Goal: Information Seeking & Learning: Learn about a topic

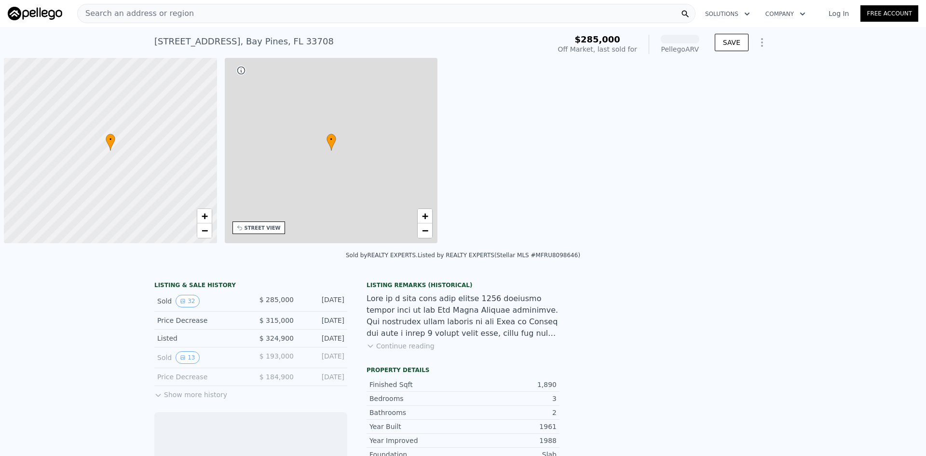
scroll to position [0, 4]
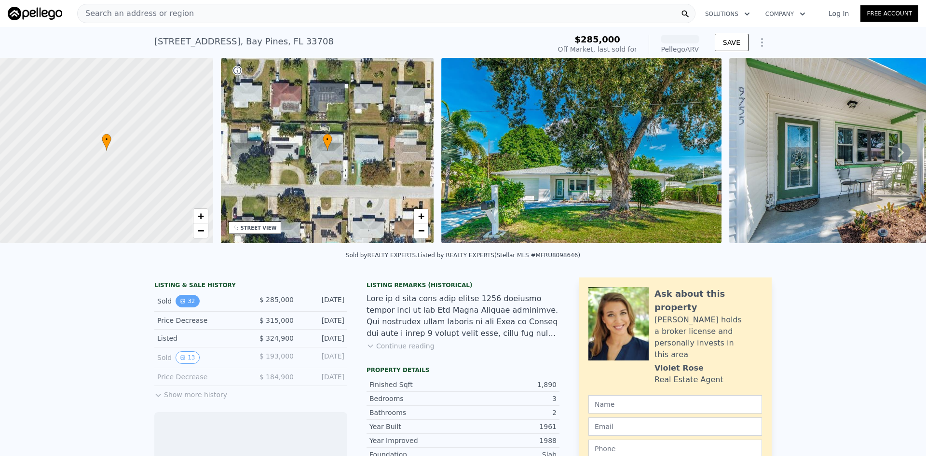
click at [185, 307] on button "32" at bounding box center [188, 301] width 24 height 13
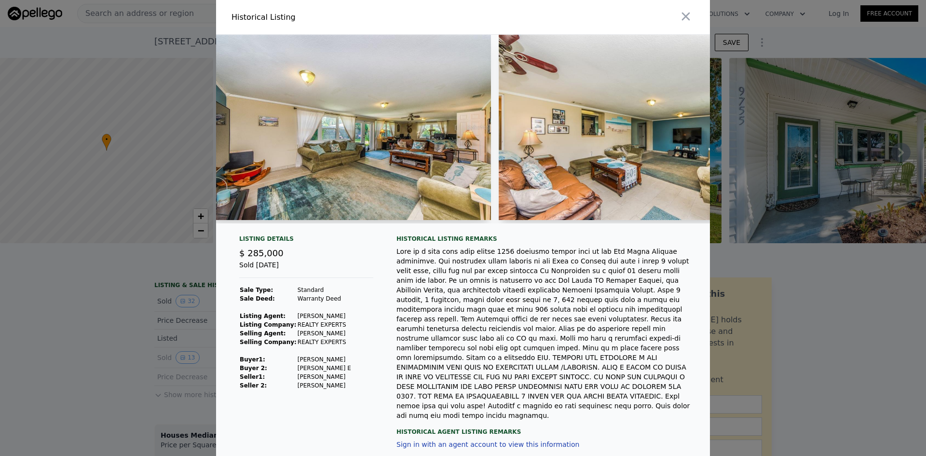
scroll to position [0, 2586]
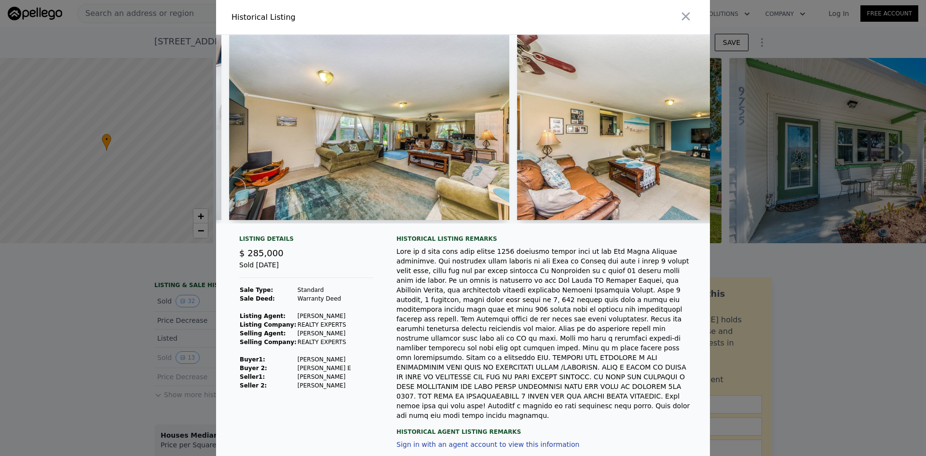
click at [378, 185] on img at bounding box center [369, 127] width 280 height 185
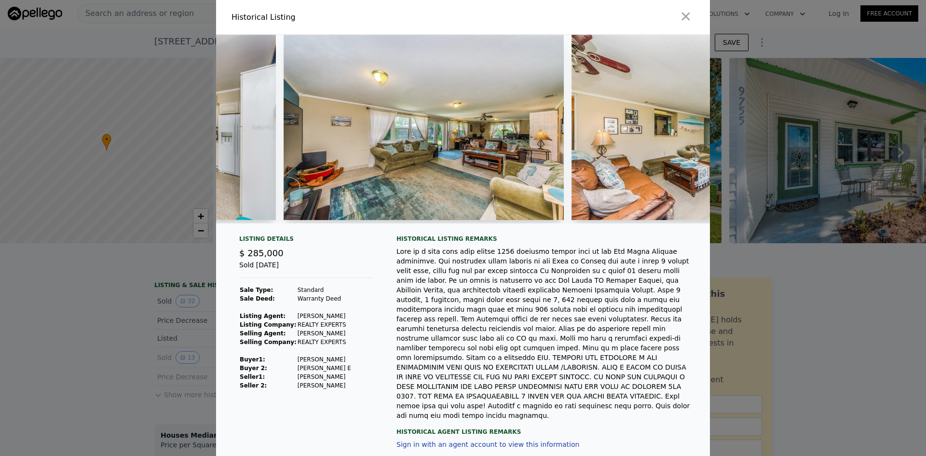
scroll to position [0, 2568]
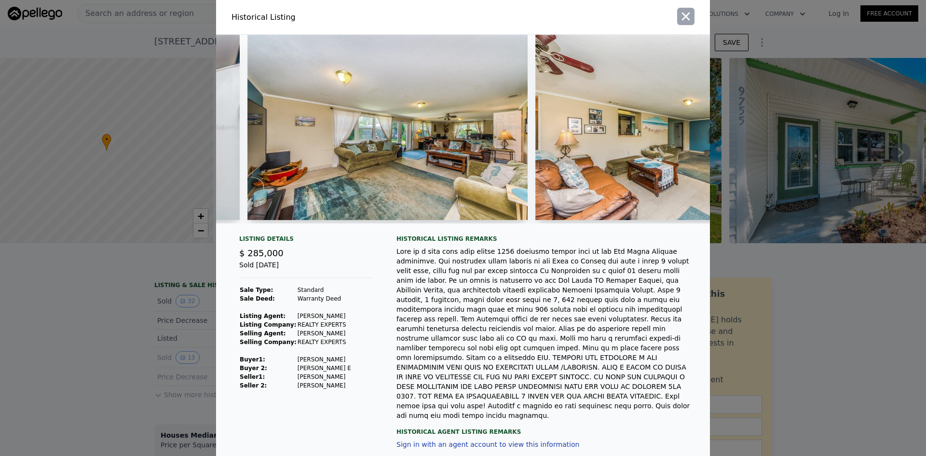
click at [682, 14] on icon "button" at bounding box center [686, 17] width 8 height 8
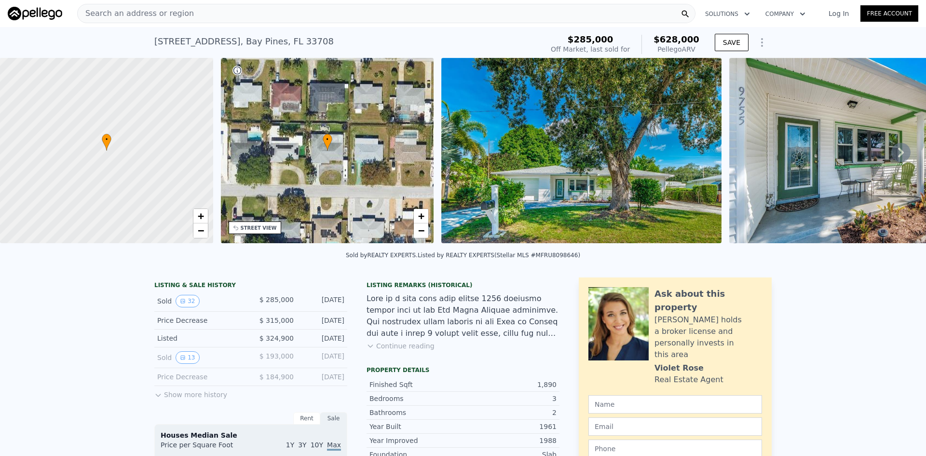
click at [392, 8] on div "Search an address or region" at bounding box center [386, 13] width 619 height 19
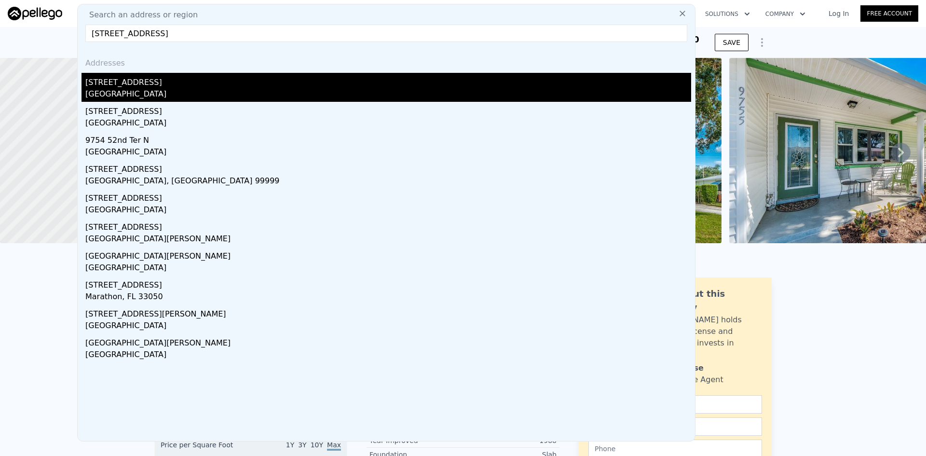
type input "9754 52nd ave n"
click at [196, 89] on div "Bay Pines, FL 33708" at bounding box center [388, 95] width 606 height 14
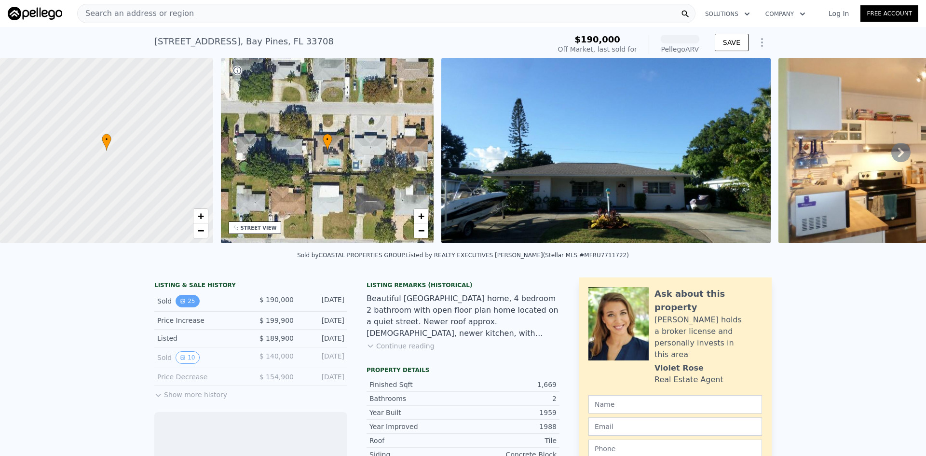
click at [176, 305] on button "25" at bounding box center [188, 301] width 24 height 13
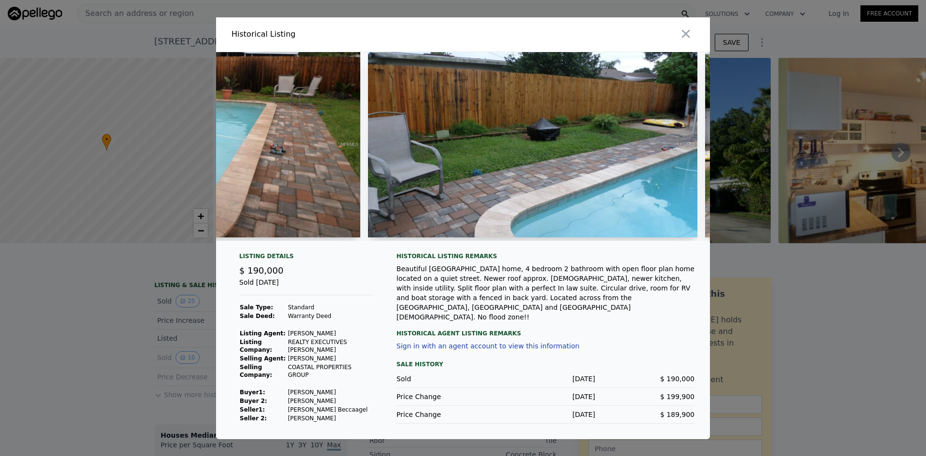
scroll to position [0, 6269]
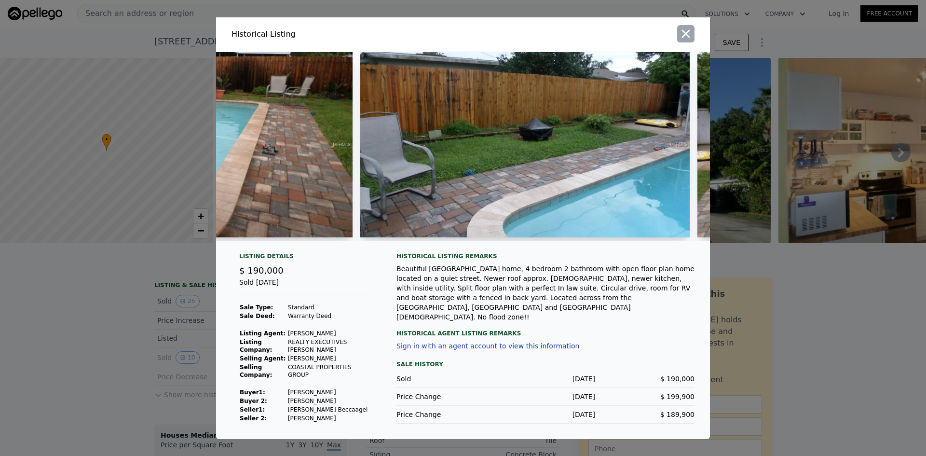
click at [688, 41] on icon "button" at bounding box center [686, 34] width 14 height 14
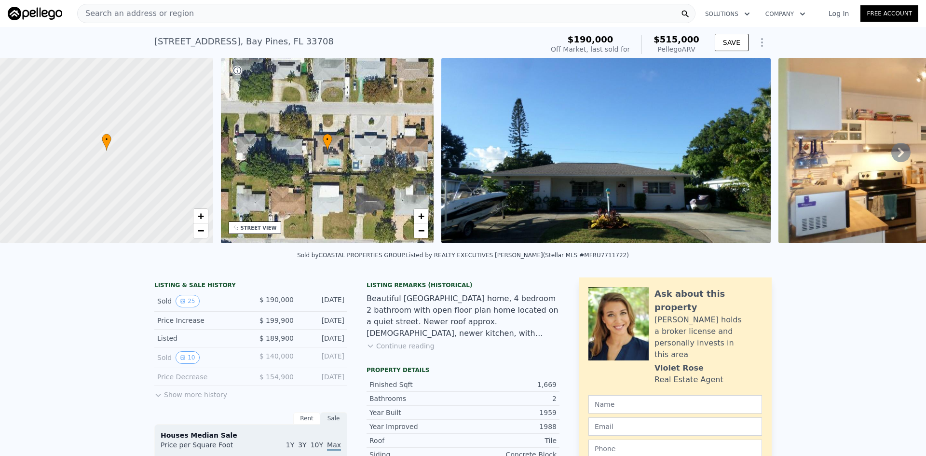
click at [233, 16] on div "Search an address or region" at bounding box center [386, 13] width 619 height 19
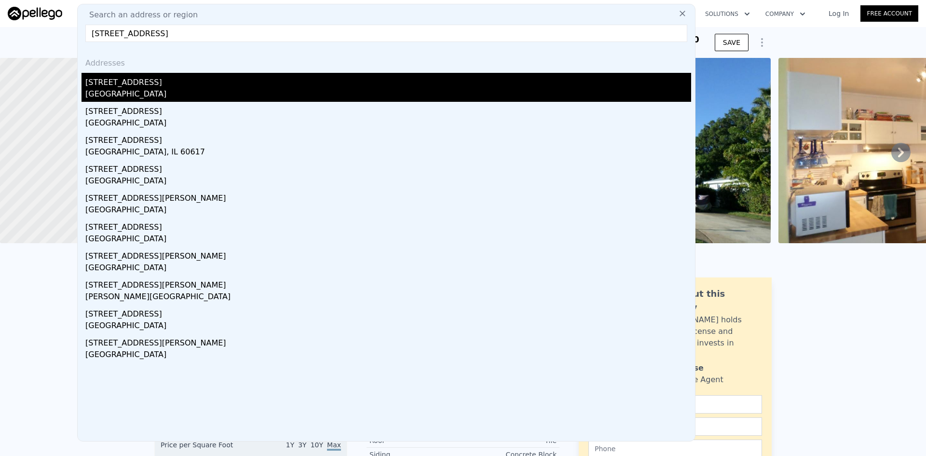
type input "9753 51st ave n"
click at [123, 88] on div "Bay Pines, FL 33708" at bounding box center [388, 95] width 606 height 14
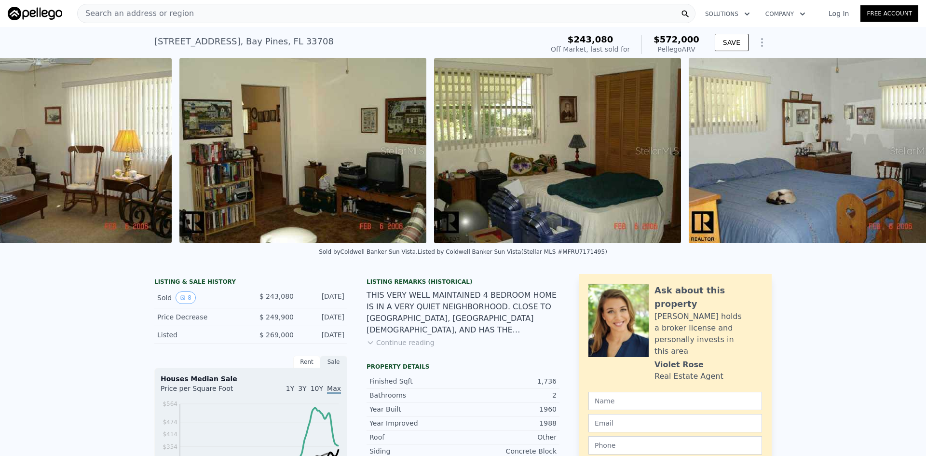
scroll to position [0, 1551]
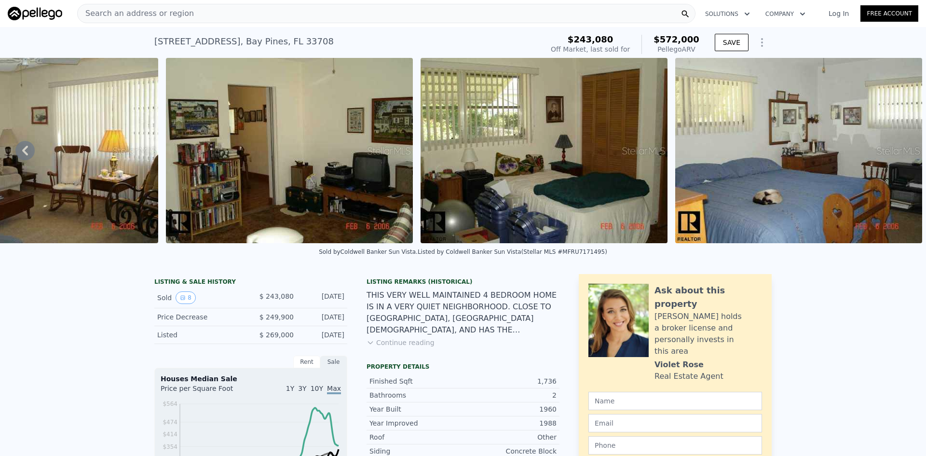
click at [261, 17] on div "Search an address or region" at bounding box center [386, 13] width 619 height 19
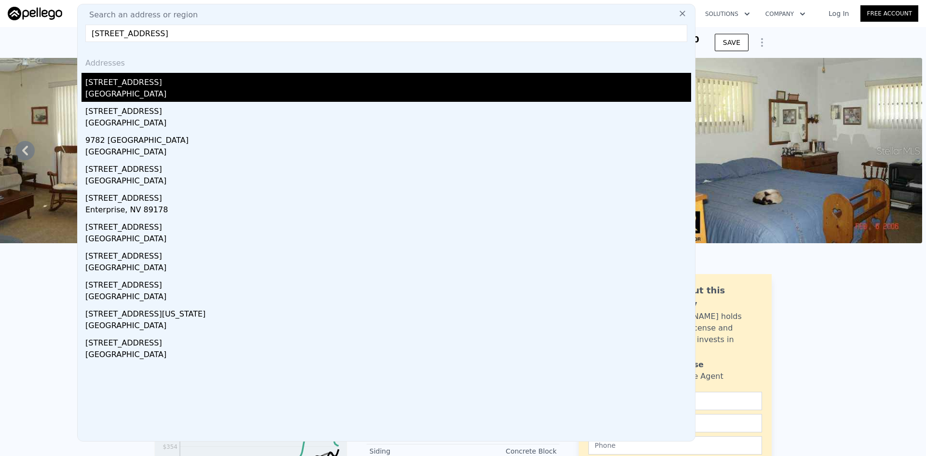
type input "9782 50th ave n"
click at [139, 82] on div "9782 50th Ave N" at bounding box center [388, 80] width 606 height 15
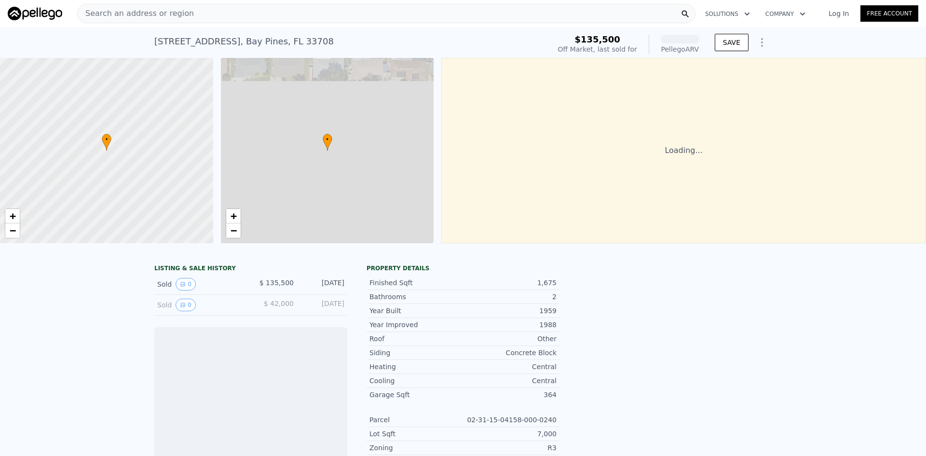
scroll to position [0, 4]
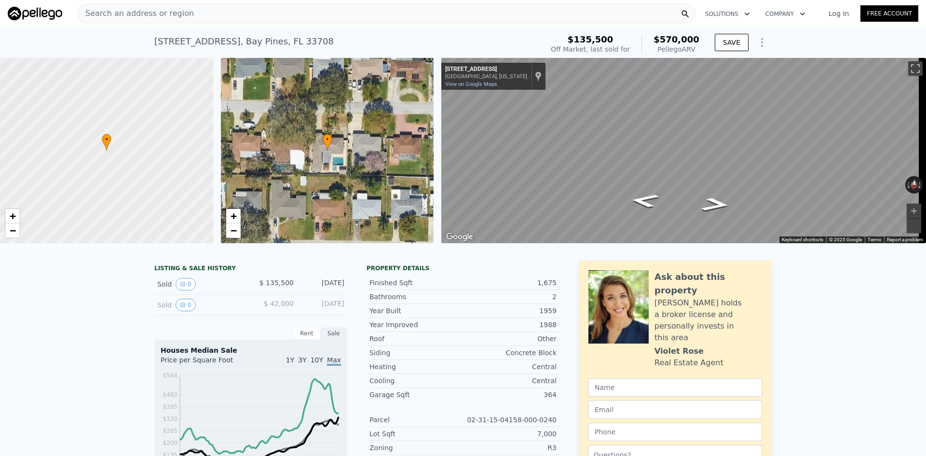
click at [203, 14] on div "Search an address or region" at bounding box center [386, 13] width 619 height 19
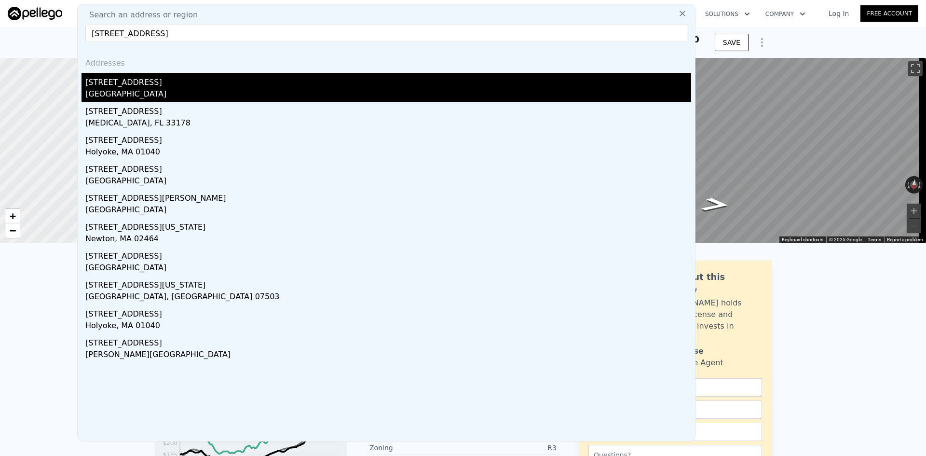
type input "9799 49th ave n"
click at [153, 81] on div "9799 49th Ave N" at bounding box center [388, 80] width 606 height 15
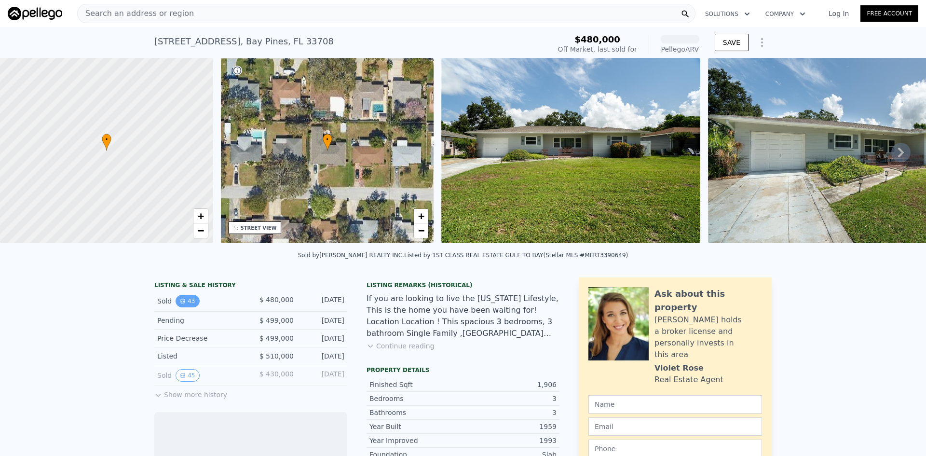
click at [189, 307] on button "43" at bounding box center [188, 301] width 24 height 13
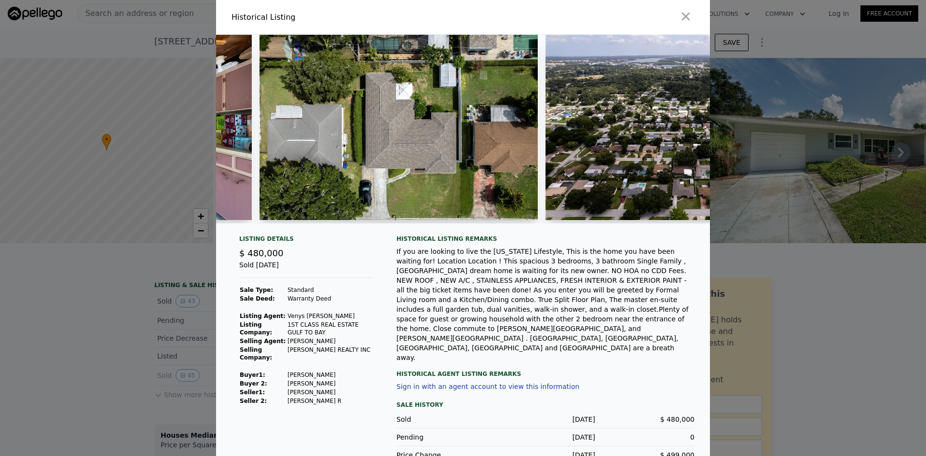
scroll to position [0, 7882]
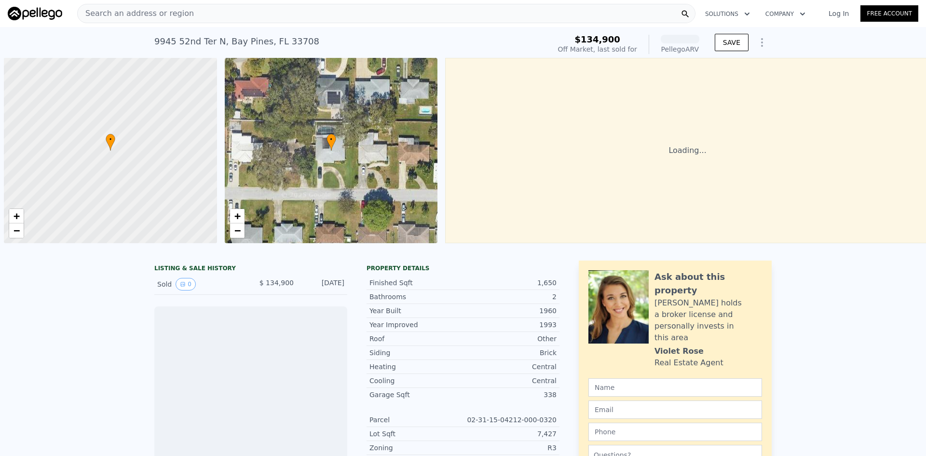
scroll to position [0, 4]
